Goal: Transaction & Acquisition: Obtain resource

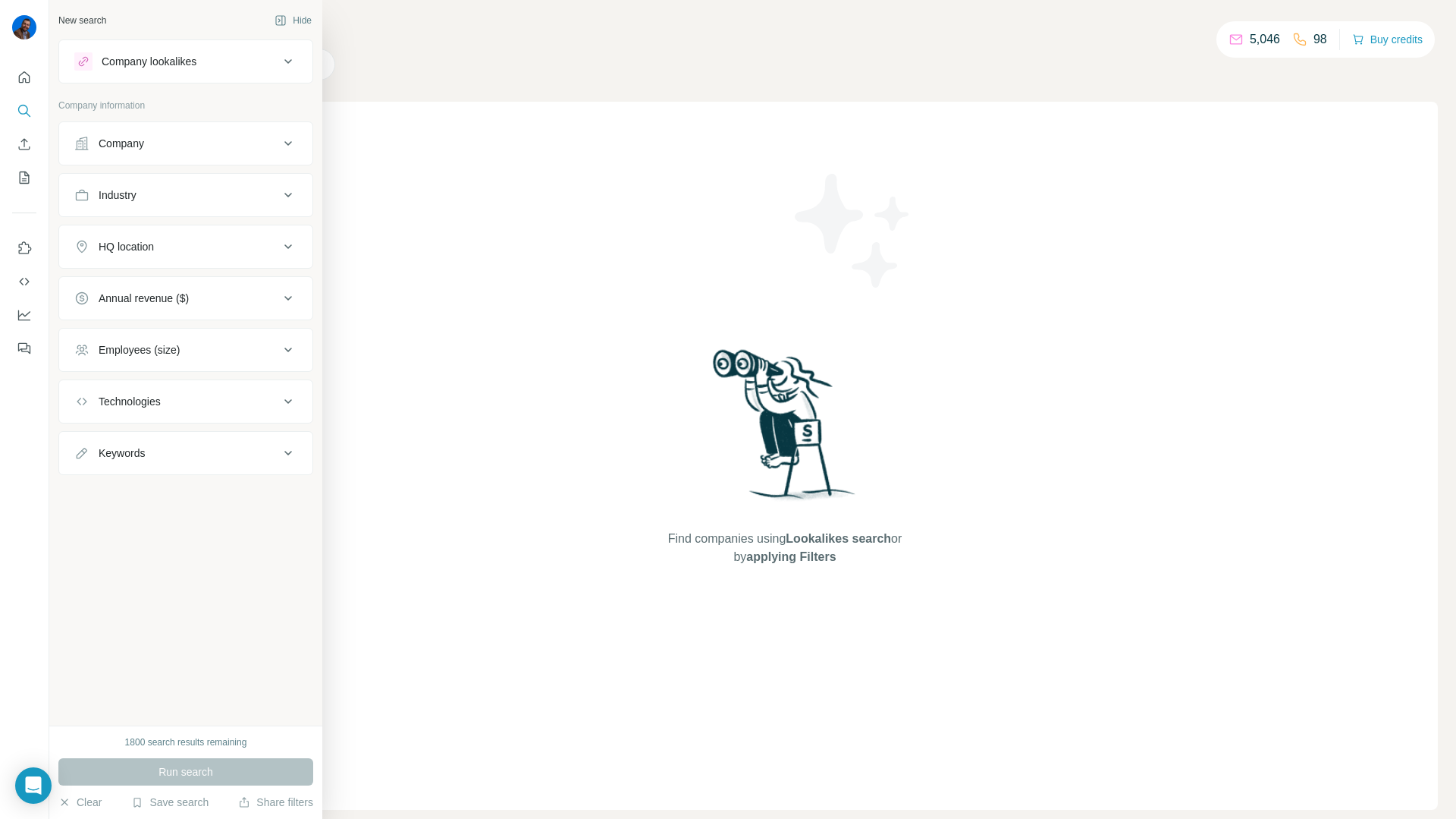
click at [117, 62] on div "Company lookalikes" at bounding box center [149, 61] width 95 height 15
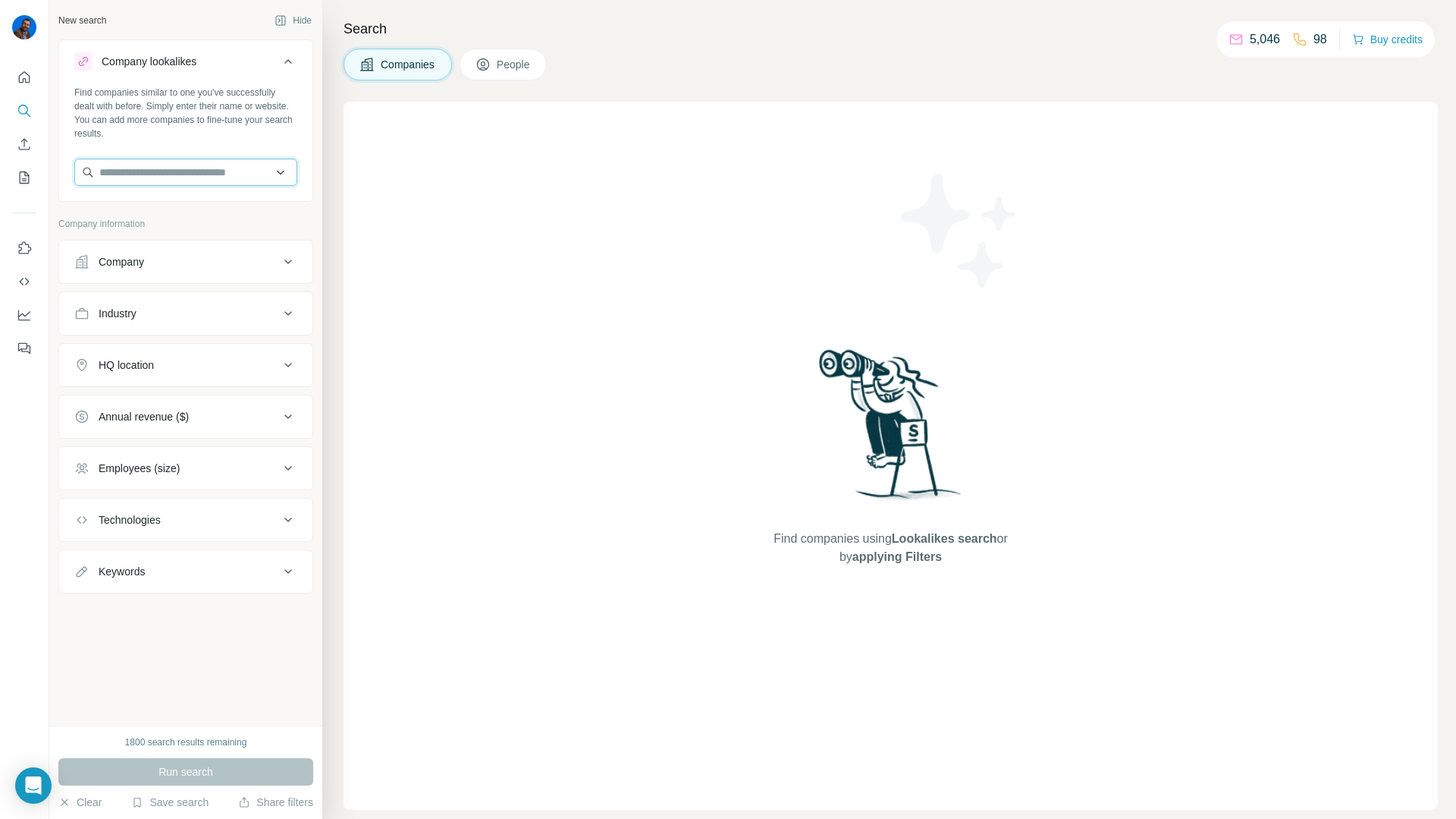
click at [218, 168] on input "text" at bounding box center [185, 172] width 223 height 27
paste input "**********"
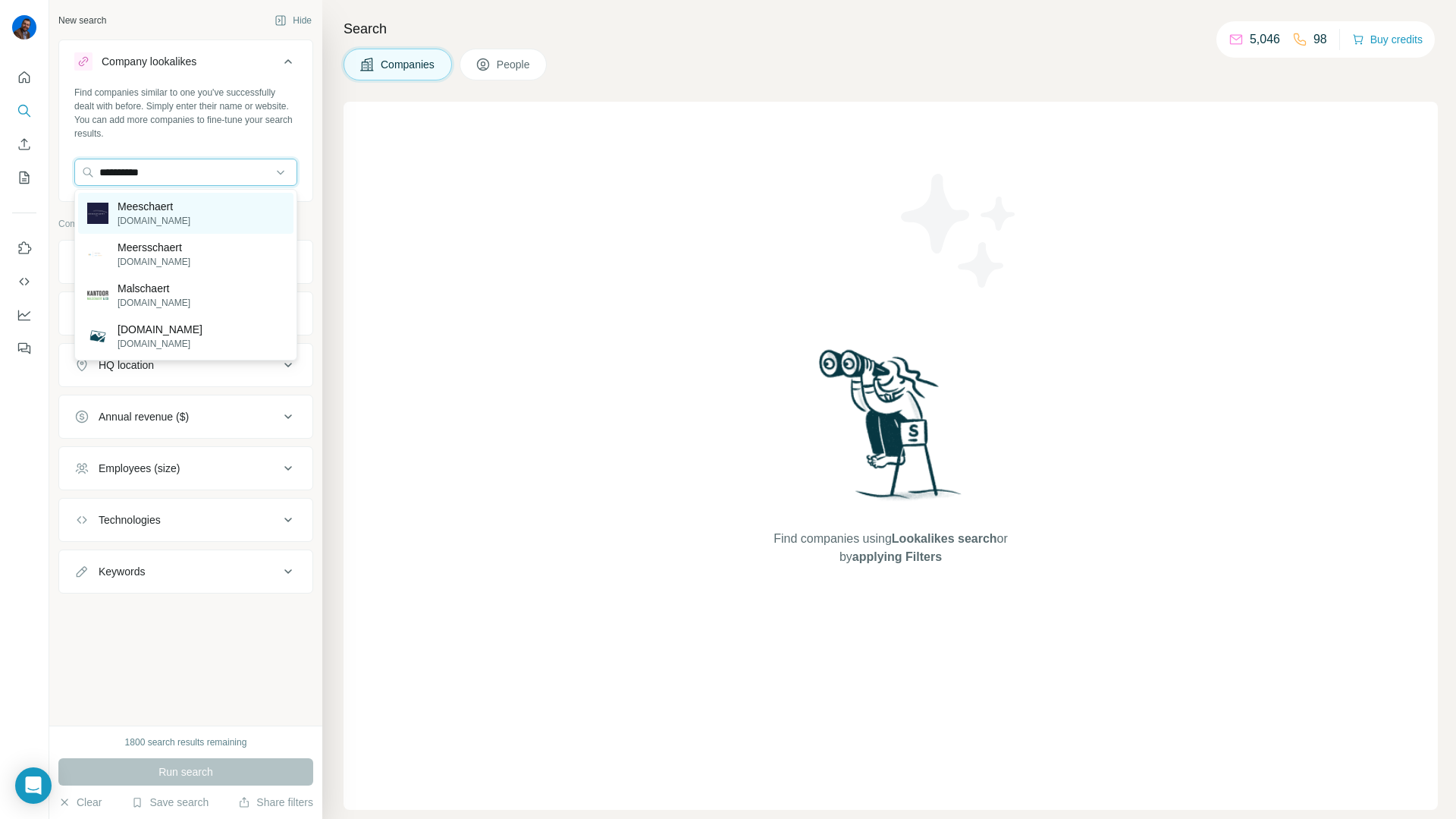
type input "**********"
click at [180, 207] on p "Meeschaert" at bounding box center [154, 206] width 73 height 15
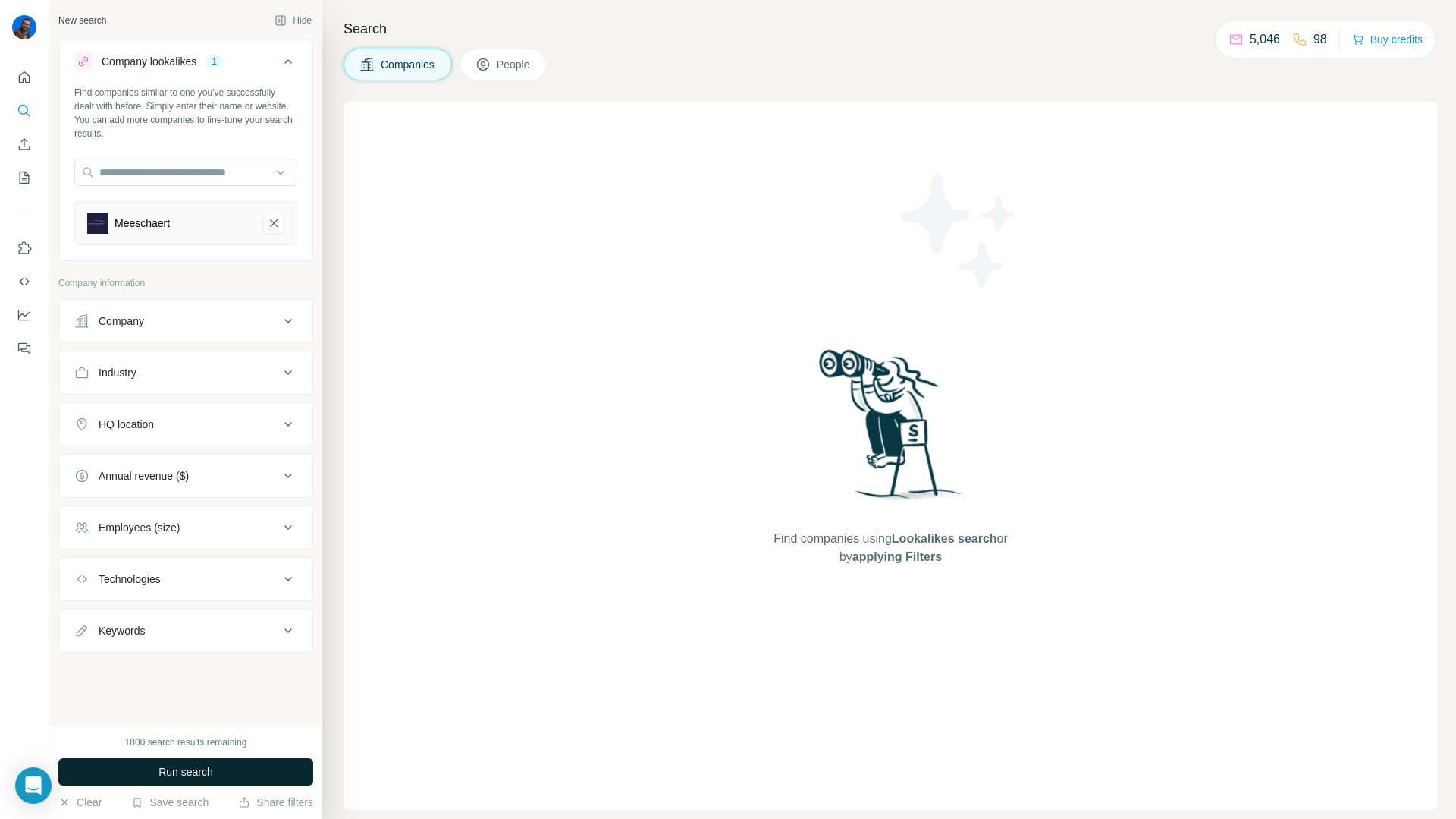
click at [137, 777] on button "Run search" at bounding box center [185, 772] width 255 height 27
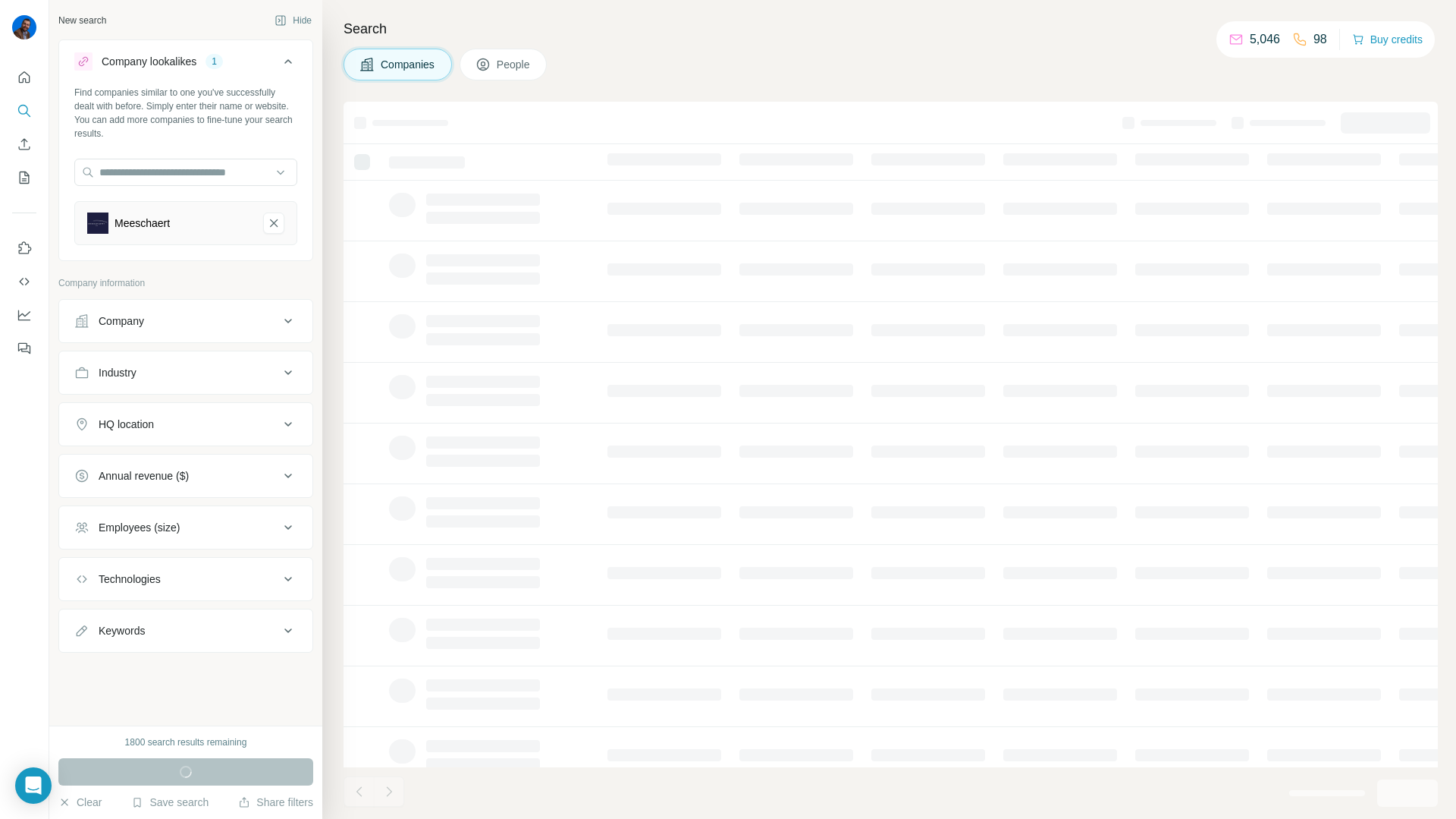
click at [133, 433] on button "HQ location" at bounding box center [185, 424] width 253 height 37
click at [123, 460] on input "text" at bounding box center [185, 462] width 223 height 27
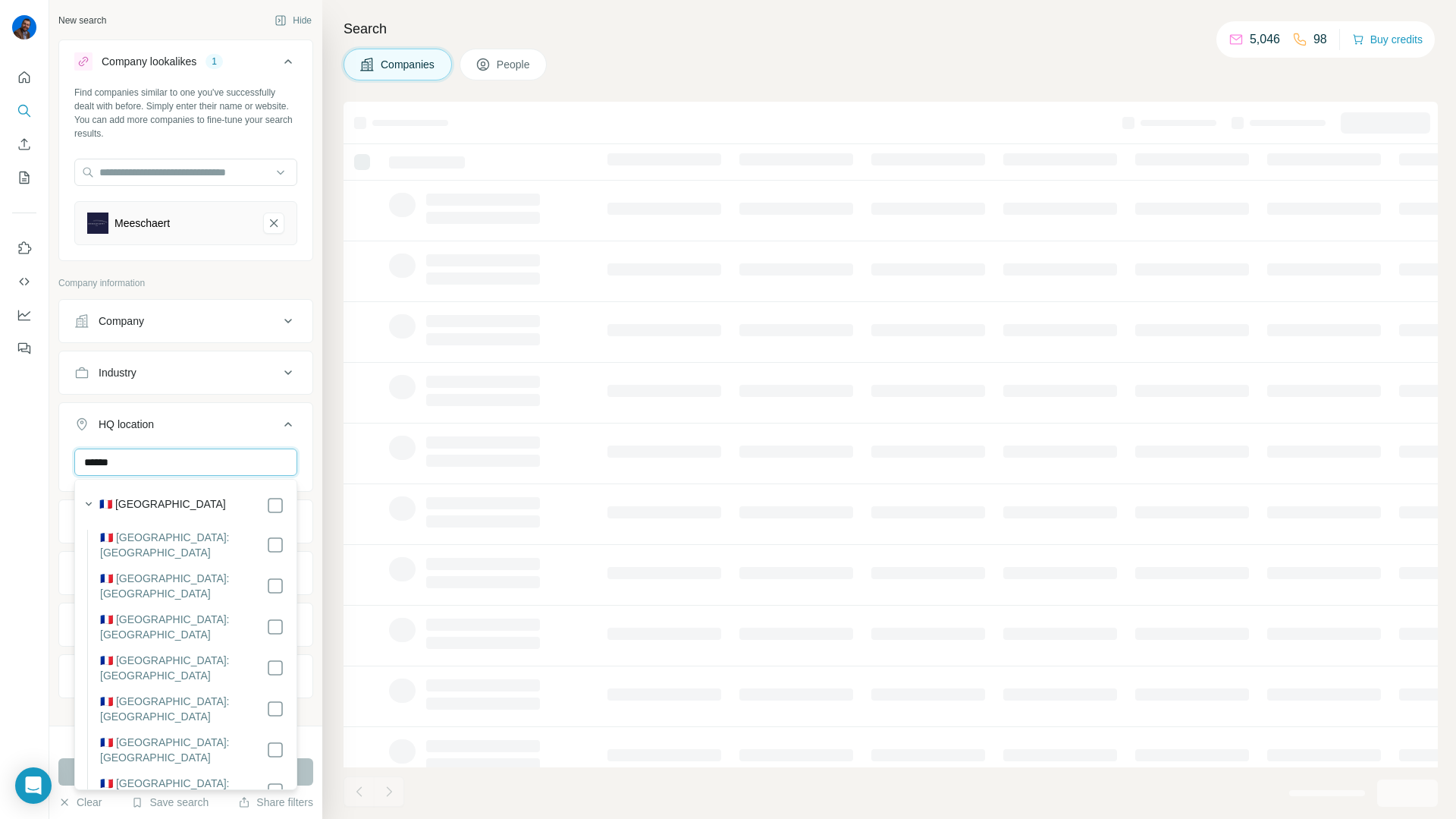
type input "******"
click at [129, 506] on label "🇫🇷 France" at bounding box center [162, 505] width 126 height 18
click at [316, 450] on div "New search Hide Company lookalikes 1 Find companies similar to one you've succe…" at bounding box center [185, 362] width 273 height 725
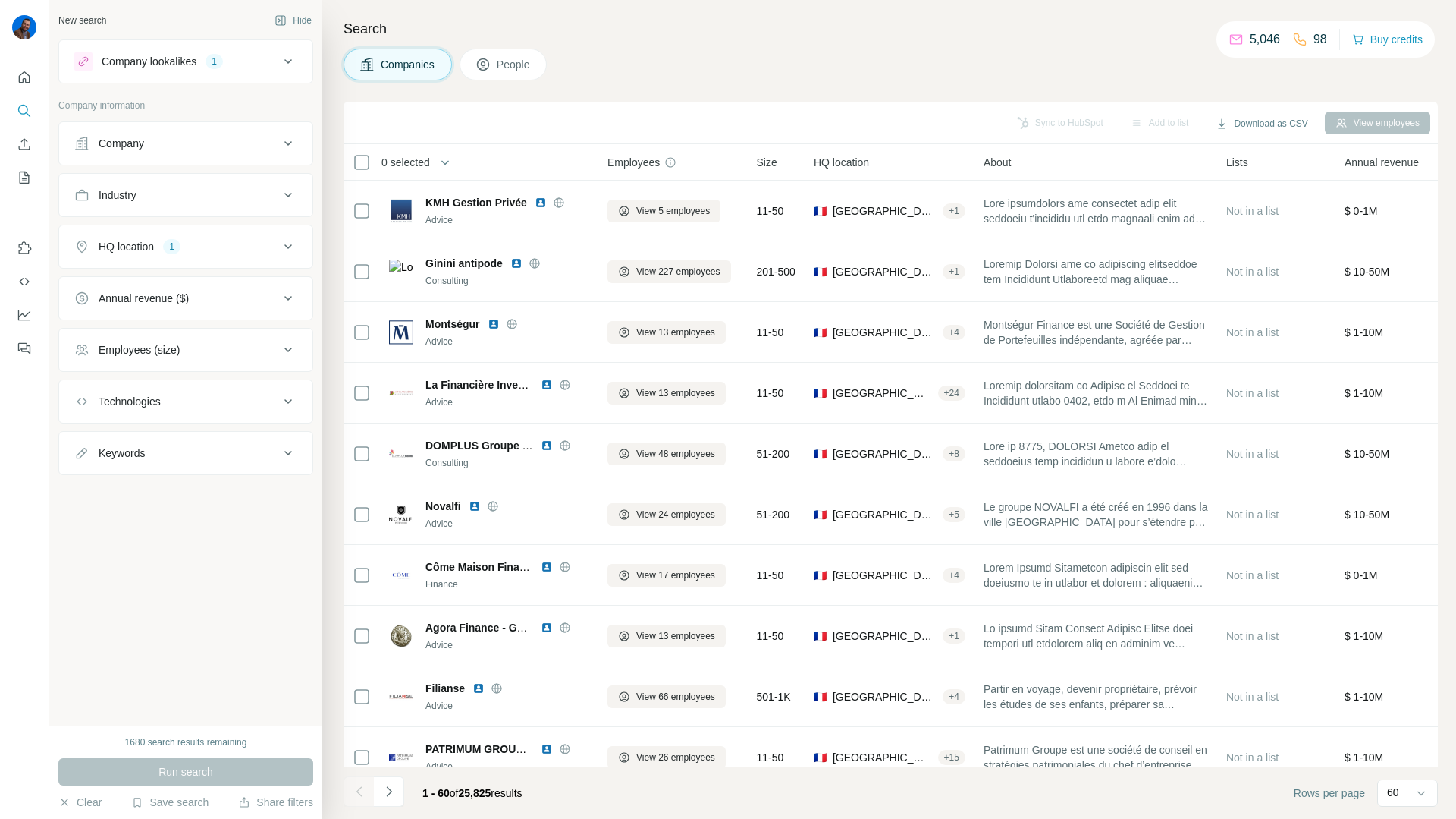
click at [170, 59] on div "Company lookalikes" at bounding box center [149, 61] width 95 height 15
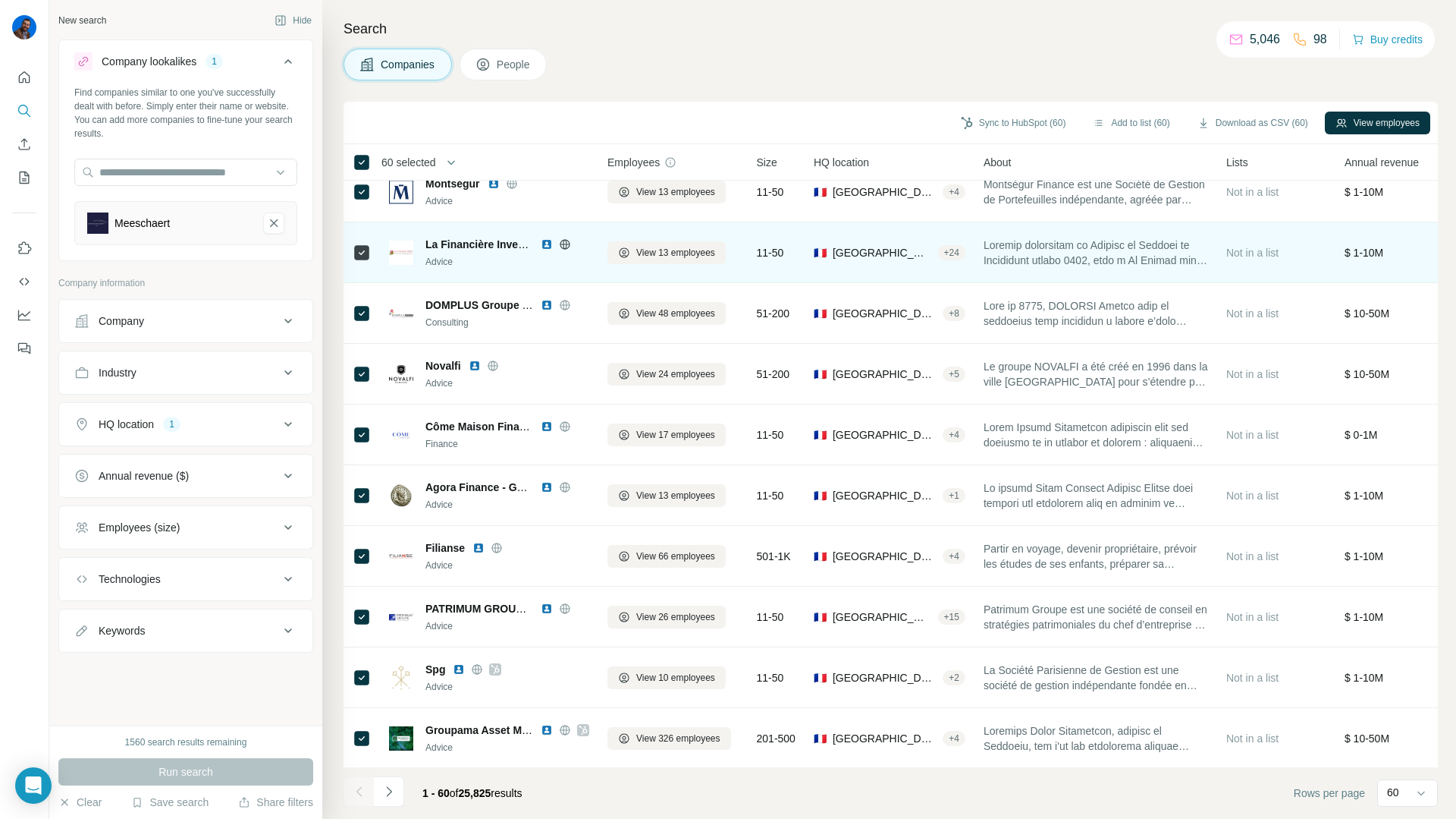
scroll to position [147, 0]
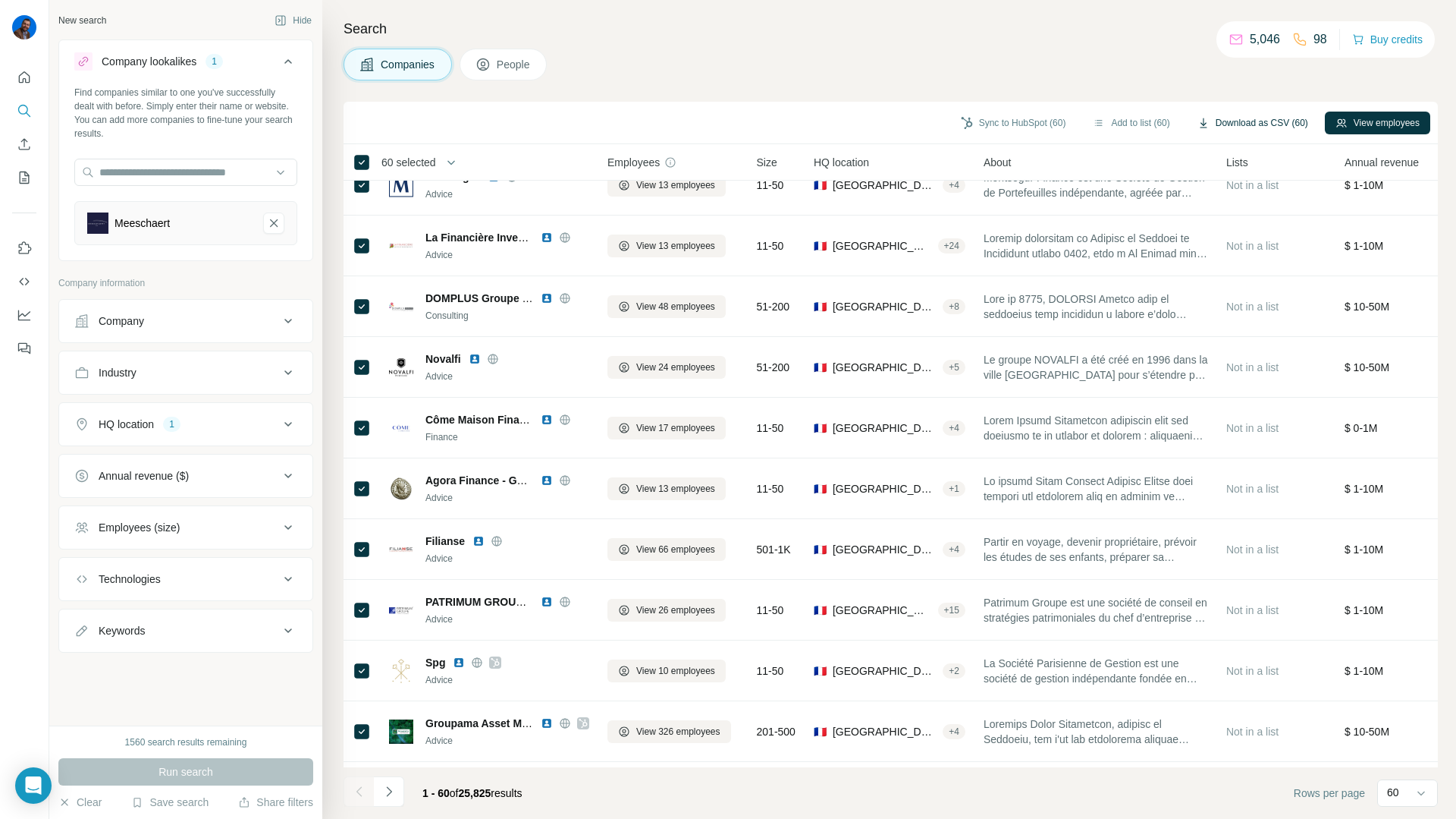
click at [1224, 126] on button "Download as CSV (60)" at bounding box center [1253, 122] width 132 height 22
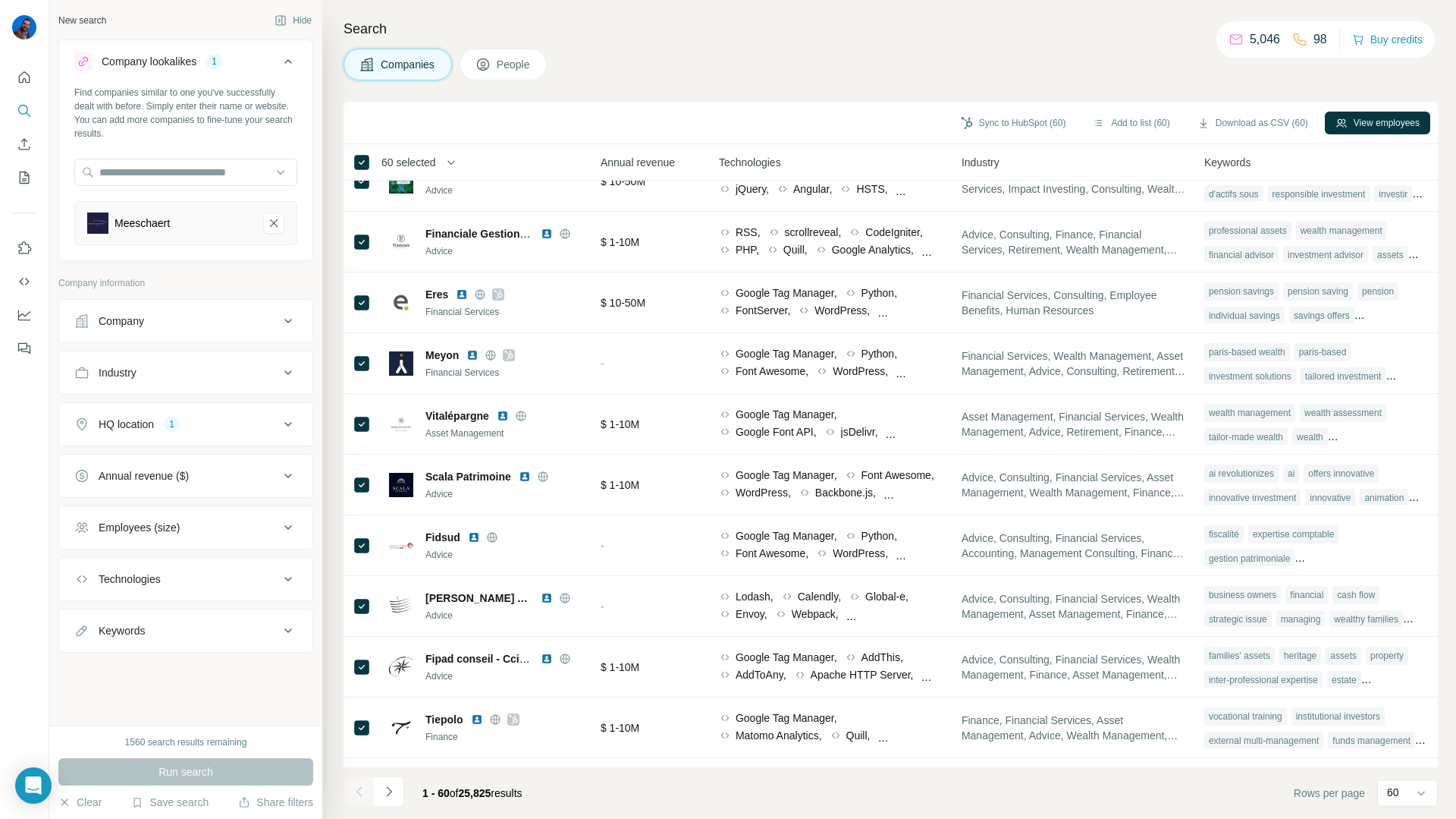
scroll to position [733, 753]
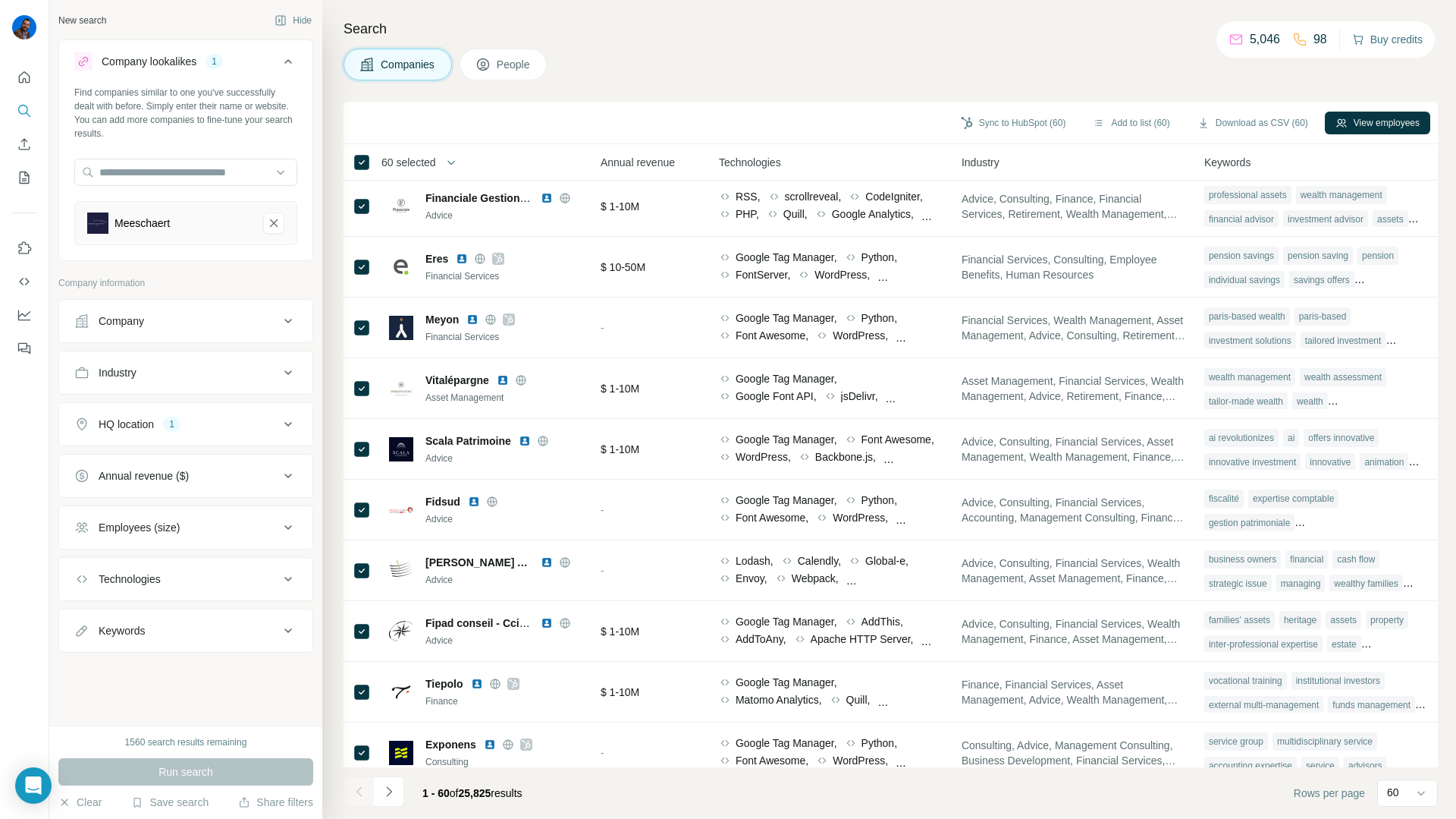
click at [1362, 42] on button "Buy credits" at bounding box center [1387, 39] width 70 height 22
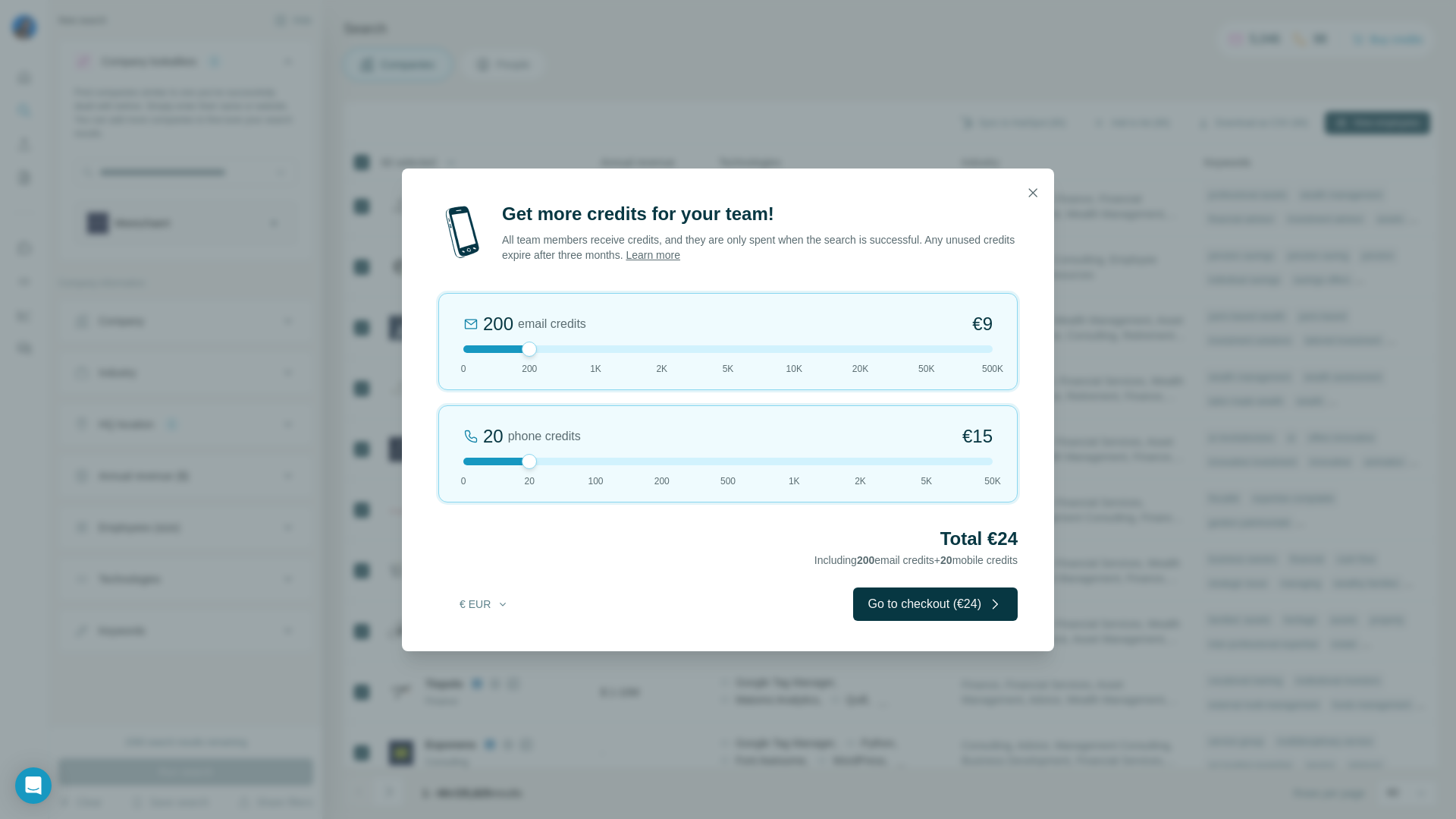
click at [607, 458] on div at bounding box center [728, 461] width 529 height 7
click at [679, 463] on div at bounding box center [728, 461] width 529 height 7
click at [1034, 198] on icon "button" at bounding box center [1032, 192] width 15 height 15
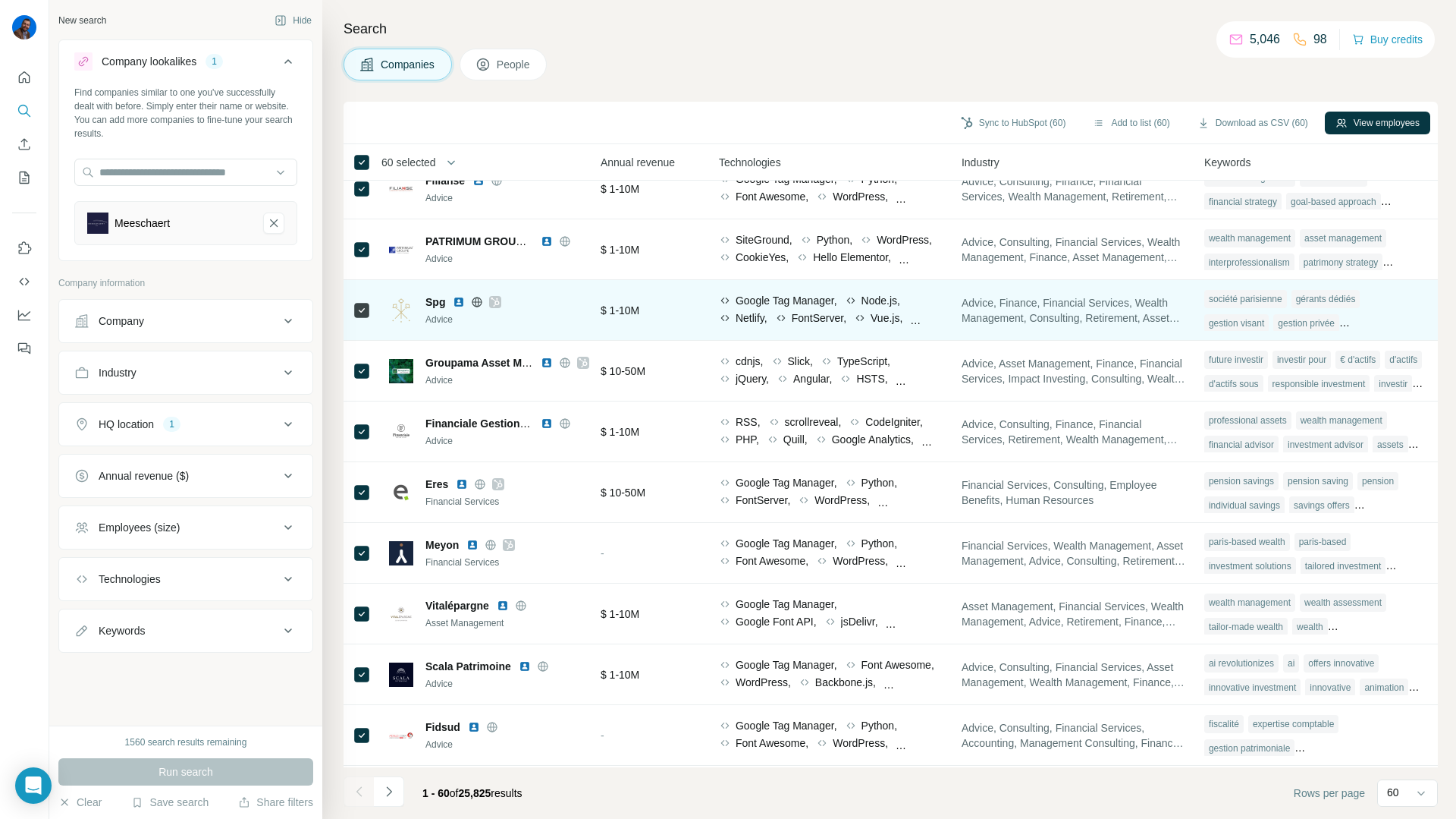
scroll to position [0, 753]
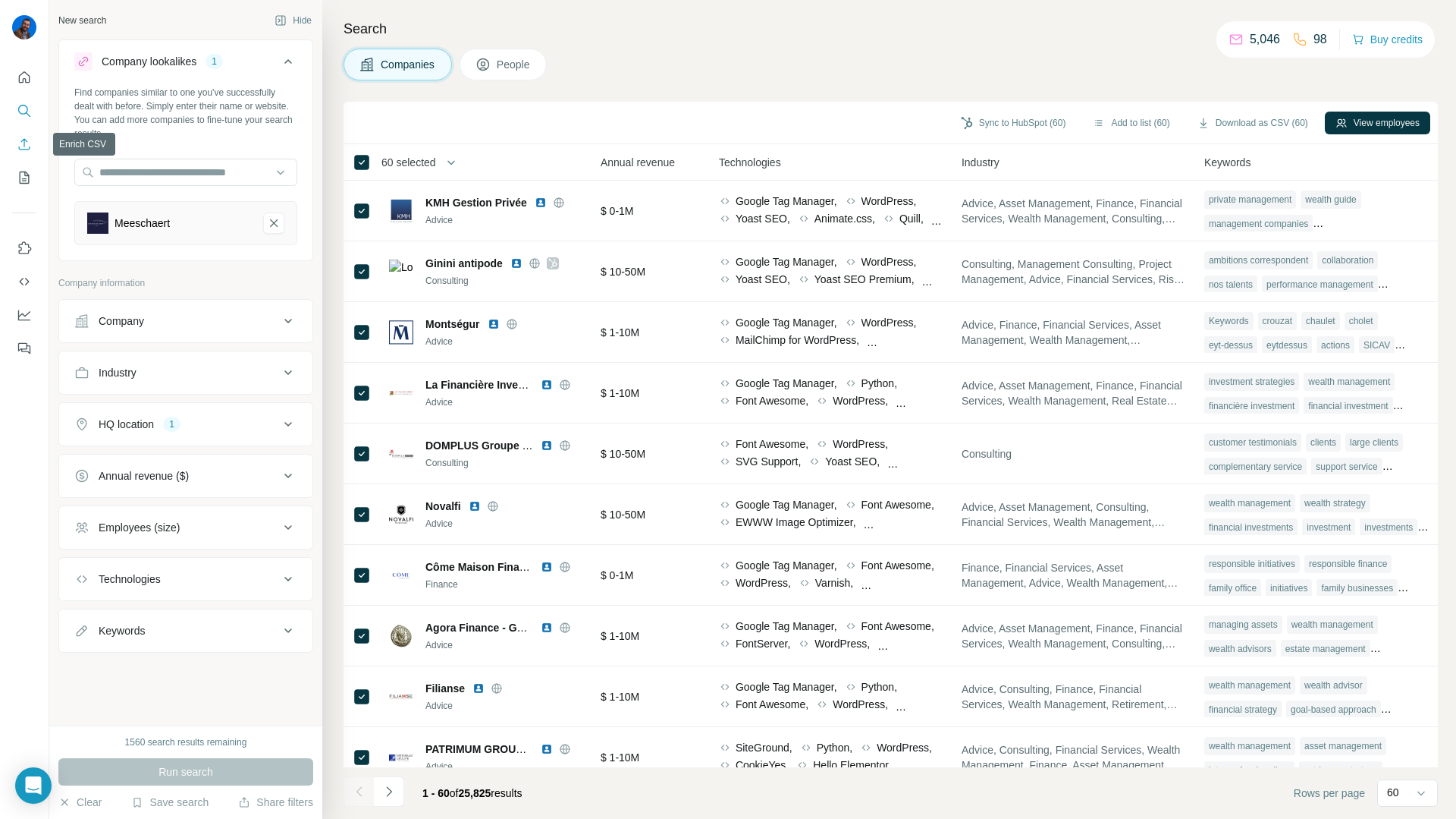
click at [31, 149] on icon "Enrich CSV" at bounding box center [24, 144] width 15 height 15
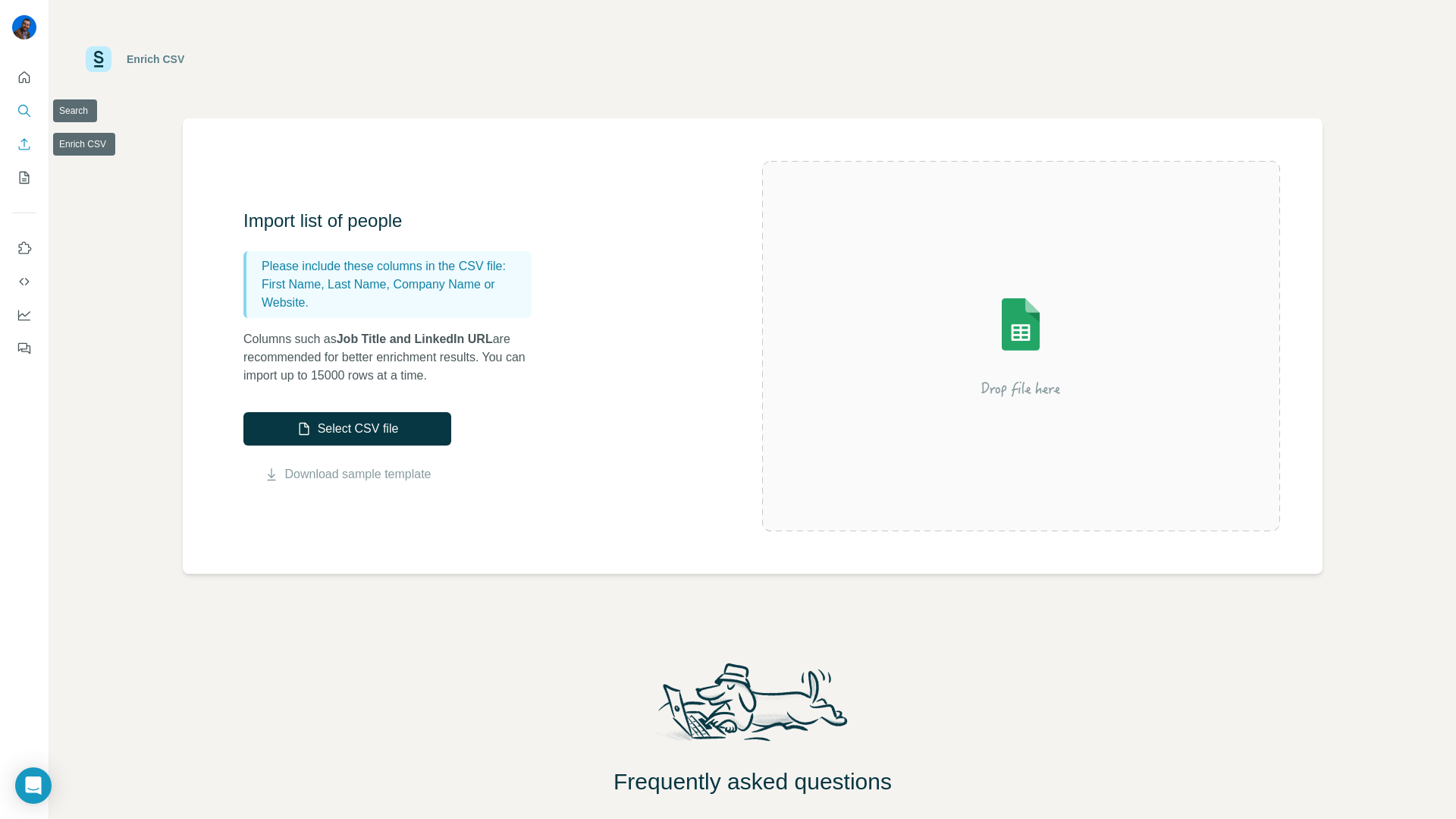
click at [22, 115] on icon "Search" at bounding box center [24, 110] width 15 height 15
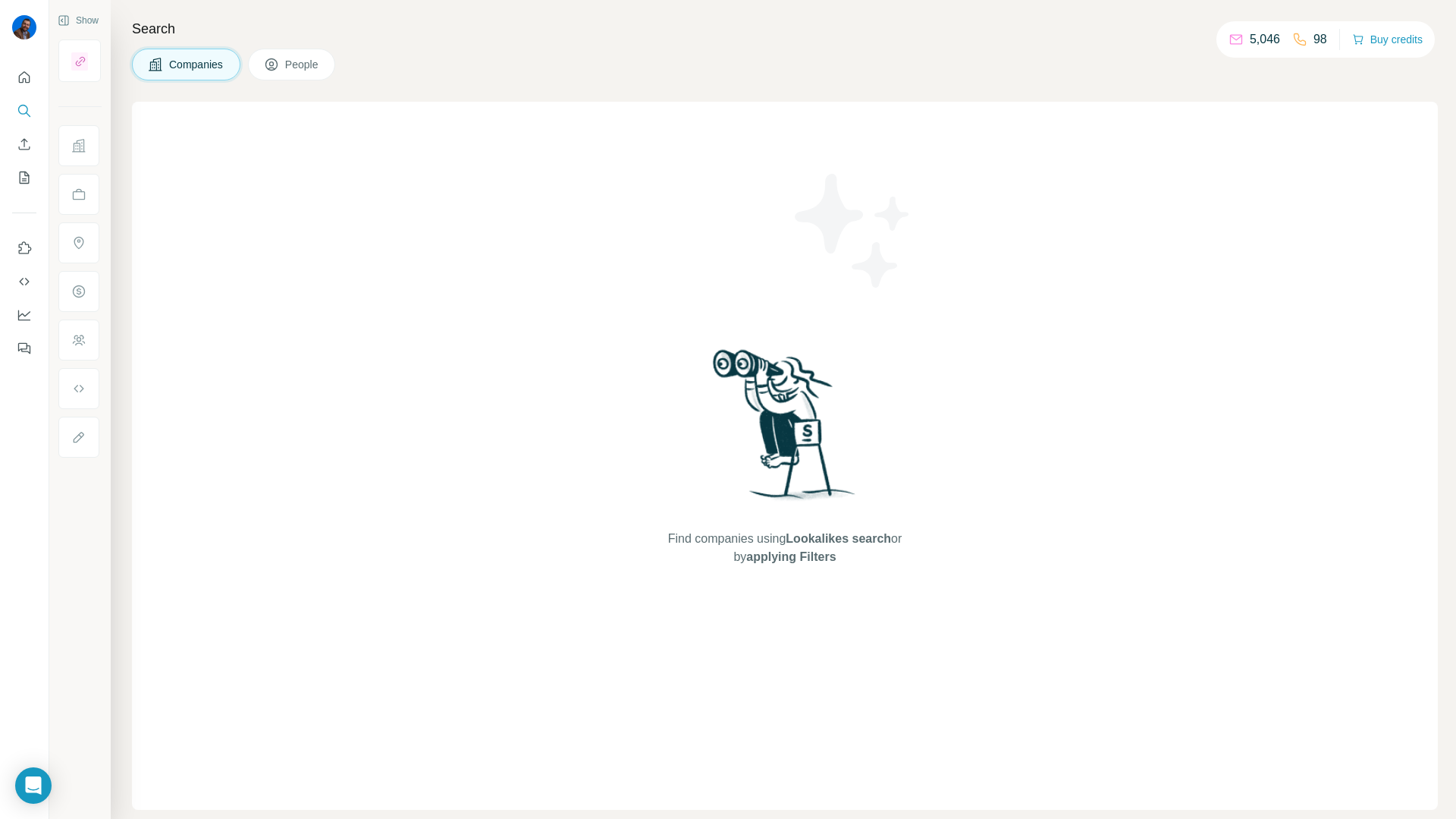
click at [286, 70] on button "People" at bounding box center [292, 65] width 88 height 32
click at [22, 150] on icon "Enrich CSV" at bounding box center [24, 144] width 15 height 15
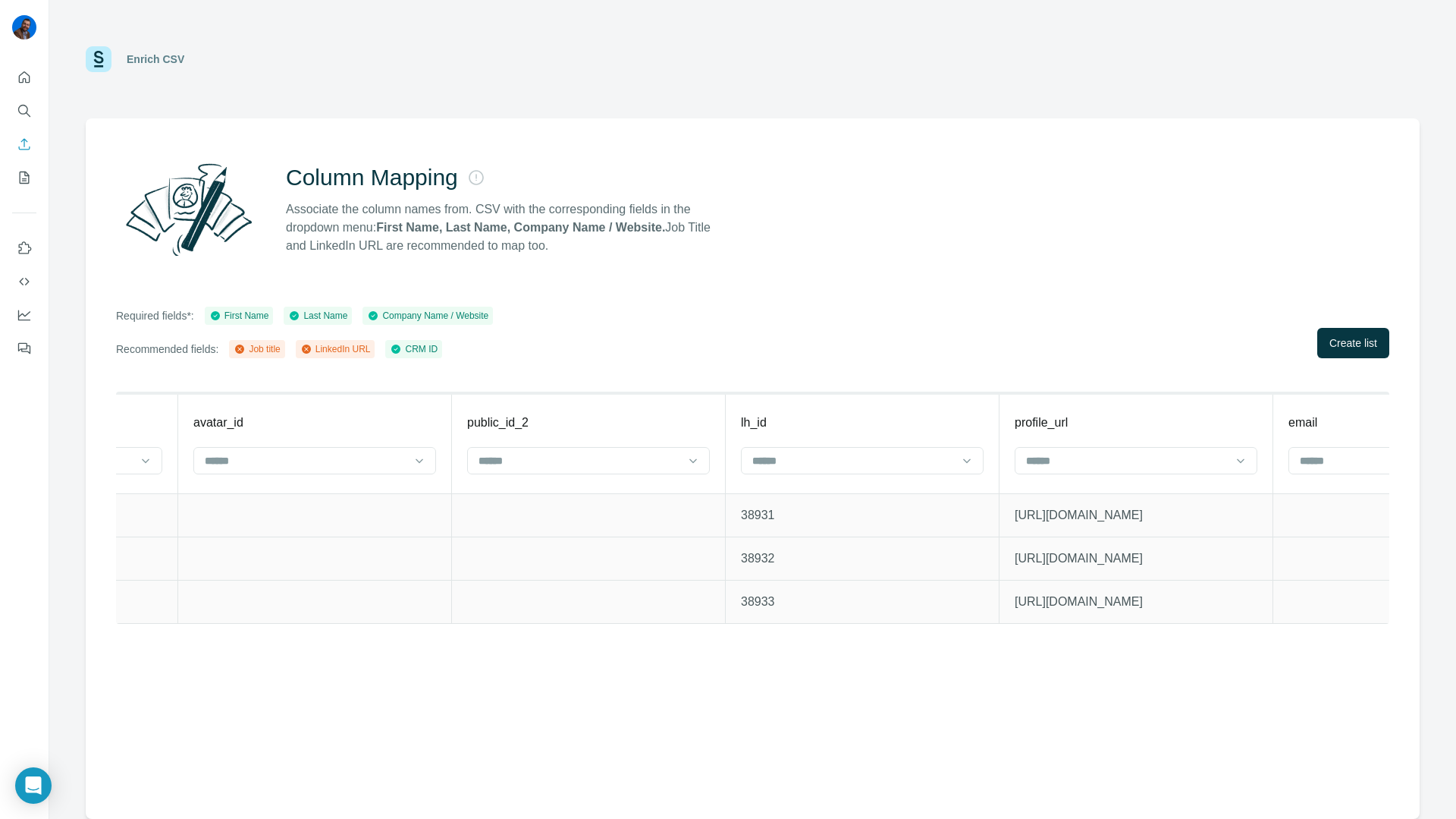
scroll to position [0, 2968]
click at [1195, 463] on input at bounding box center [1110, 460] width 205 height 17
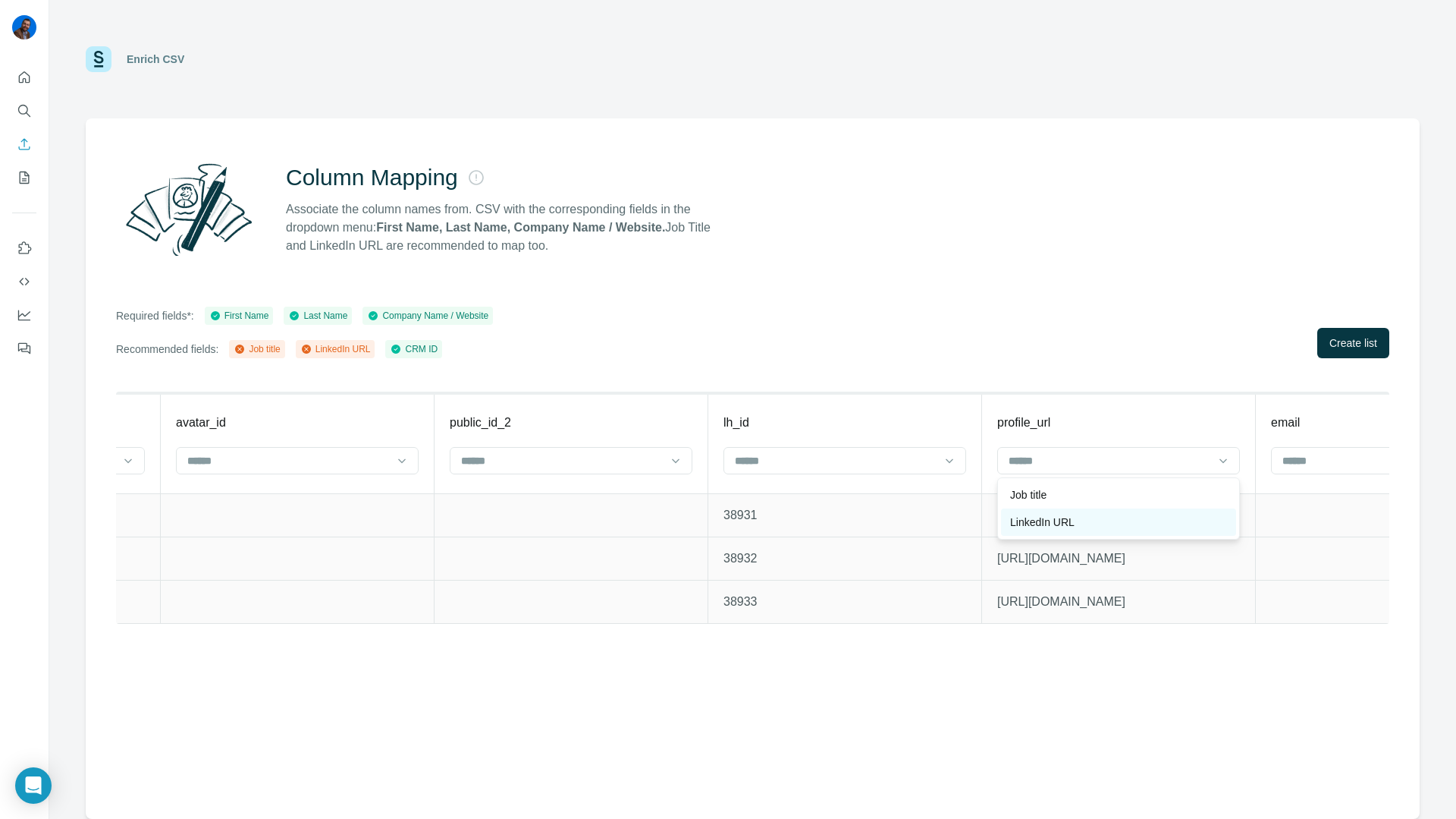
click at [1178, 521] on div "LinkedIn URL" at bounding box center [1119, 521] width 217 height 15
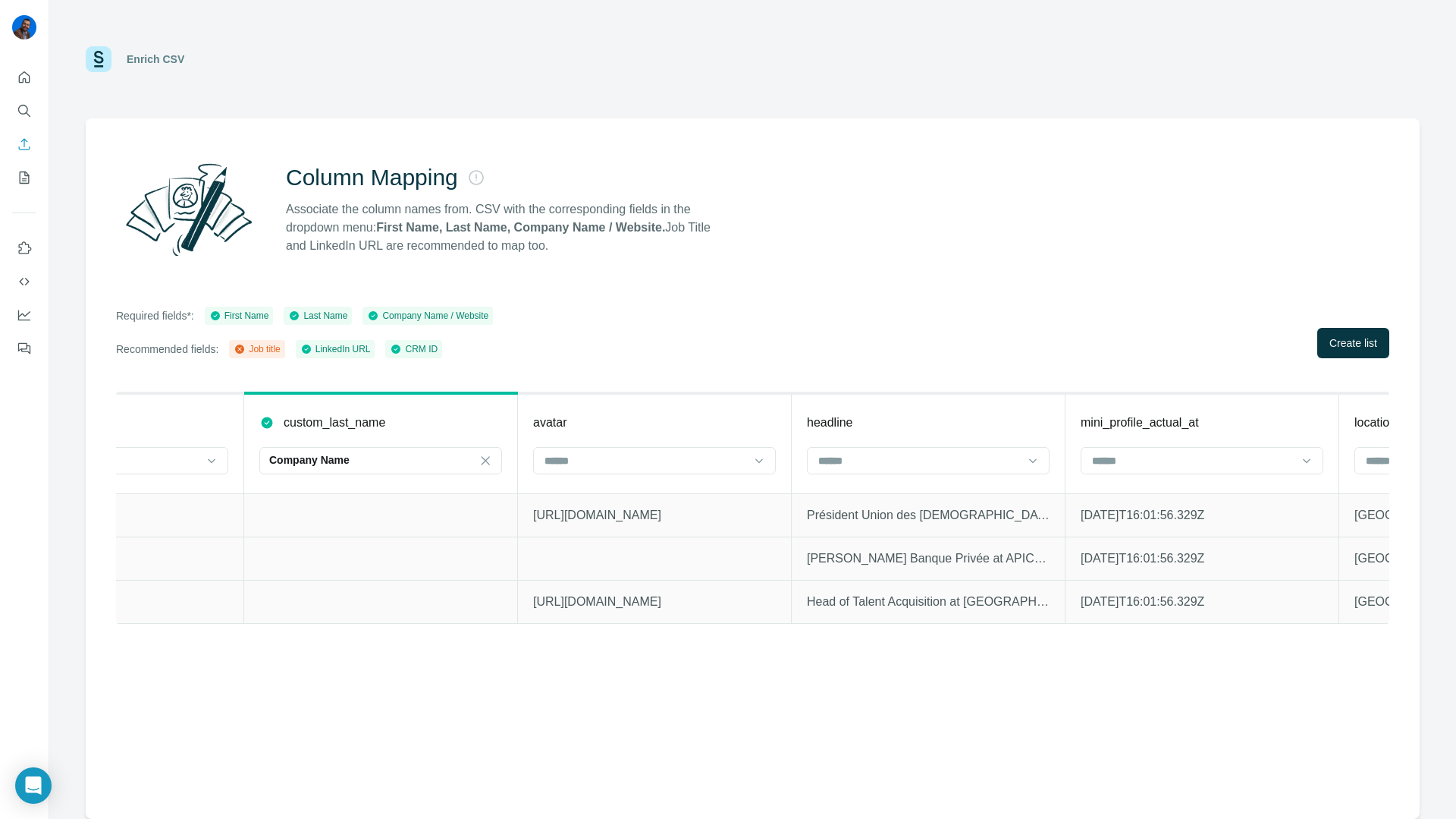
scroll to position [0, 9581]
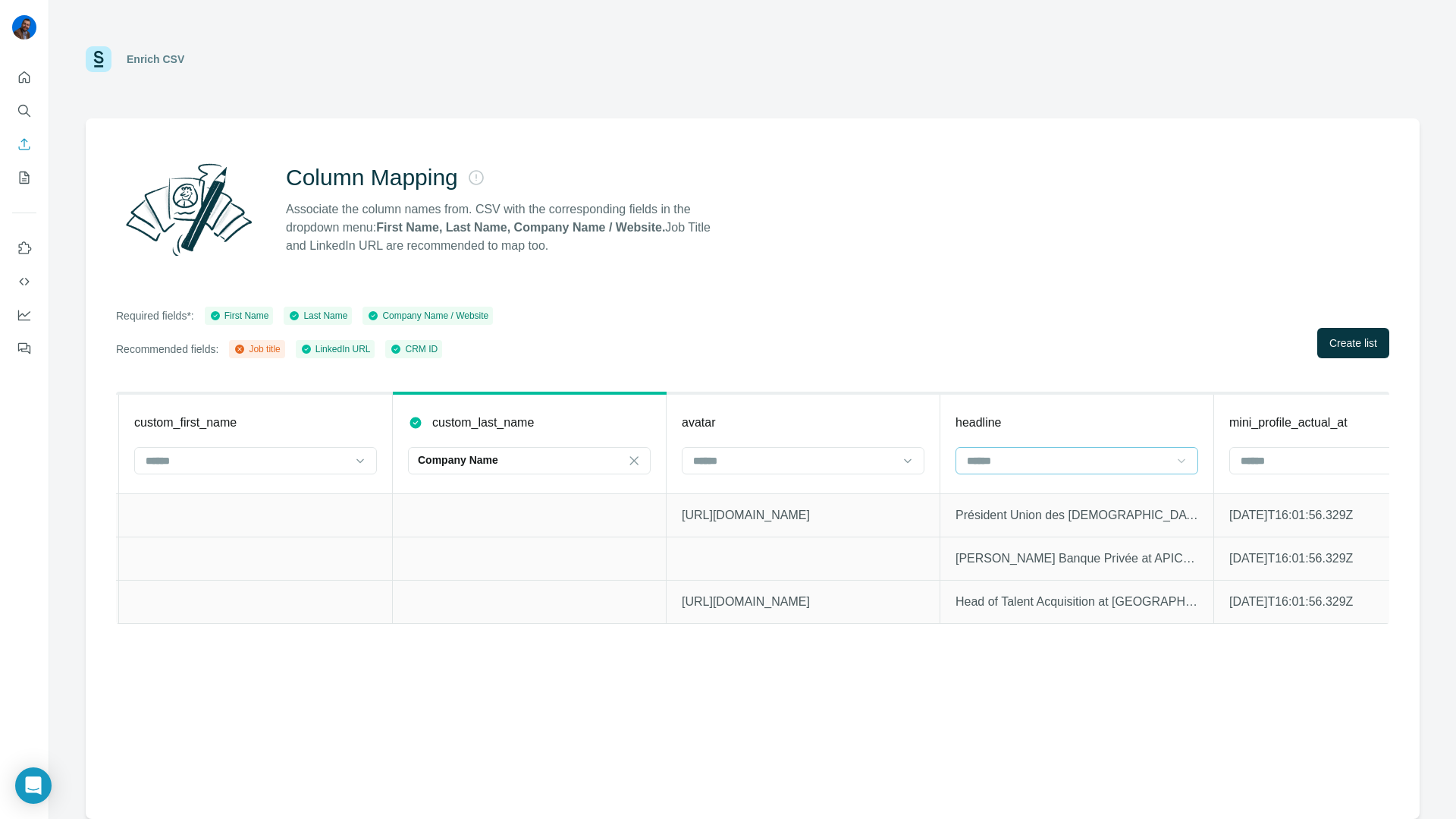
click at [1184, 460] on icon at bounding box center [1181, 461] width 7 height 5
click at [1121, 494] on div "Job title" at bounding box center [1076, 494] width 217 height 15
click at [1375, 341] on span "Create list" at bounding box center [1354, 342] width 48 height 15
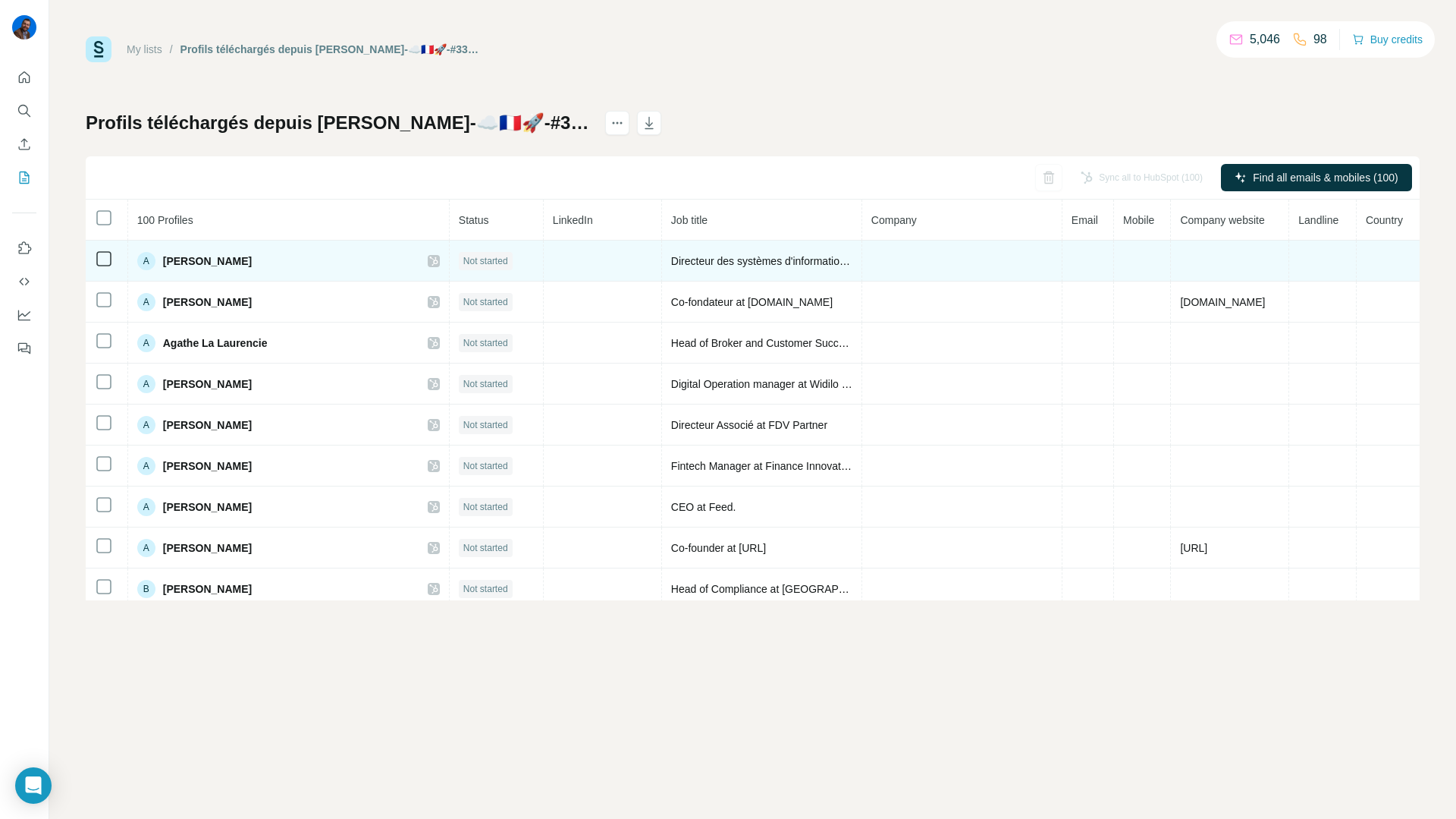
click at [191, 270] on td "A [PERSON_NAME]" at bounding box center [289, 261] width 321 height 41
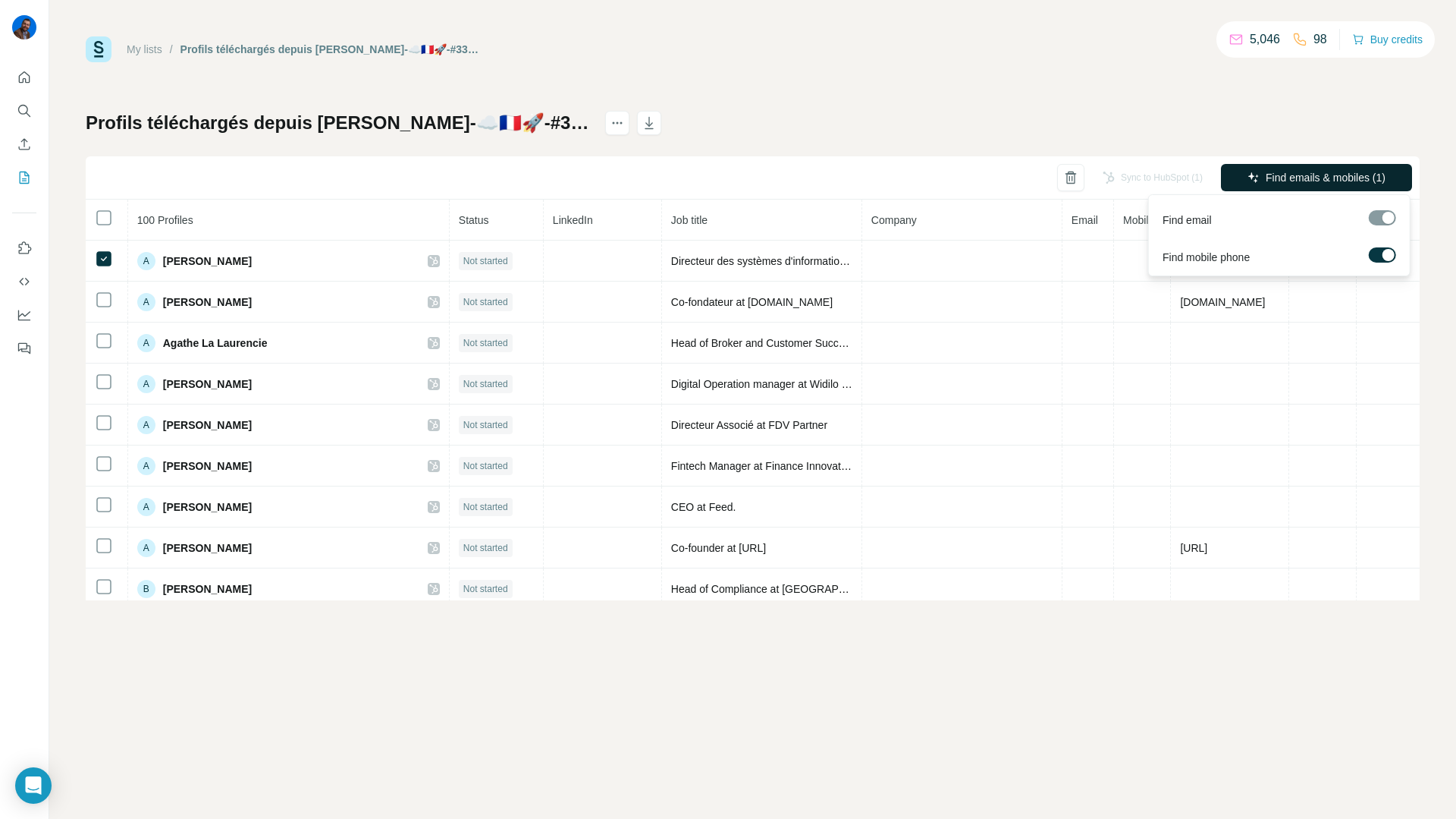
click at [1271, 174] on span "Find emails & mobiles (1)" at bounding box center [1326, 177] width 120 height 15
